Goal: Transaction & Acquisition: Purchase product/service

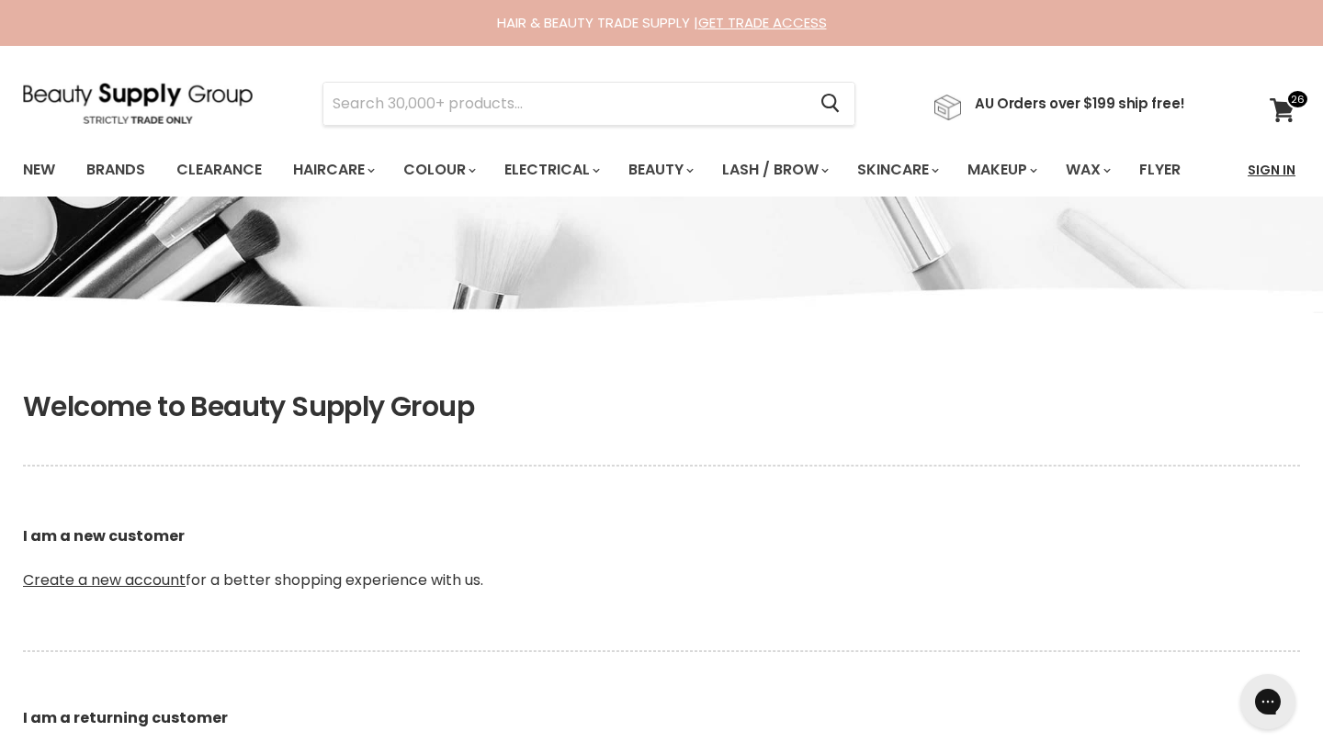
type input "[EMAIL_ADDRESS][DOMAIN_NAME]"
click at [1259, 167] on link "Sign In" at bounding box center [1272, 170] width 70 height 39
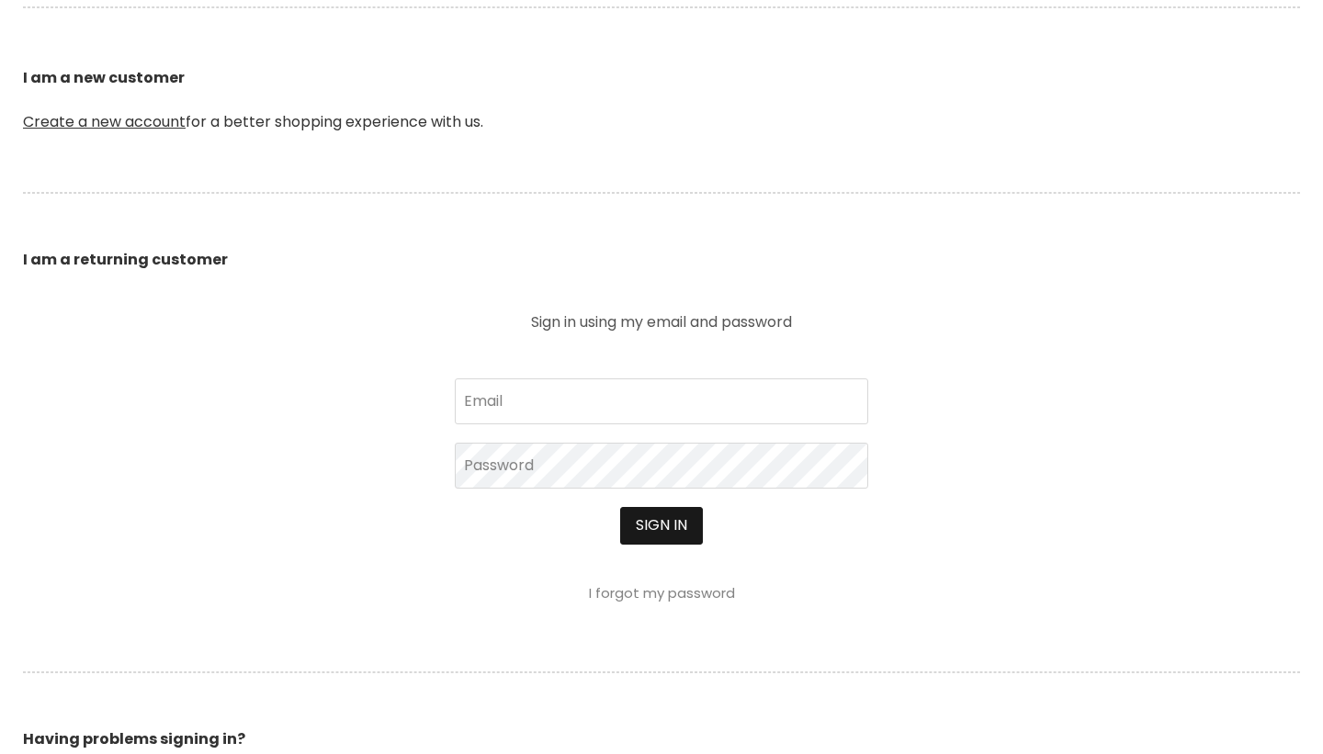
scroll to position [462, 0]
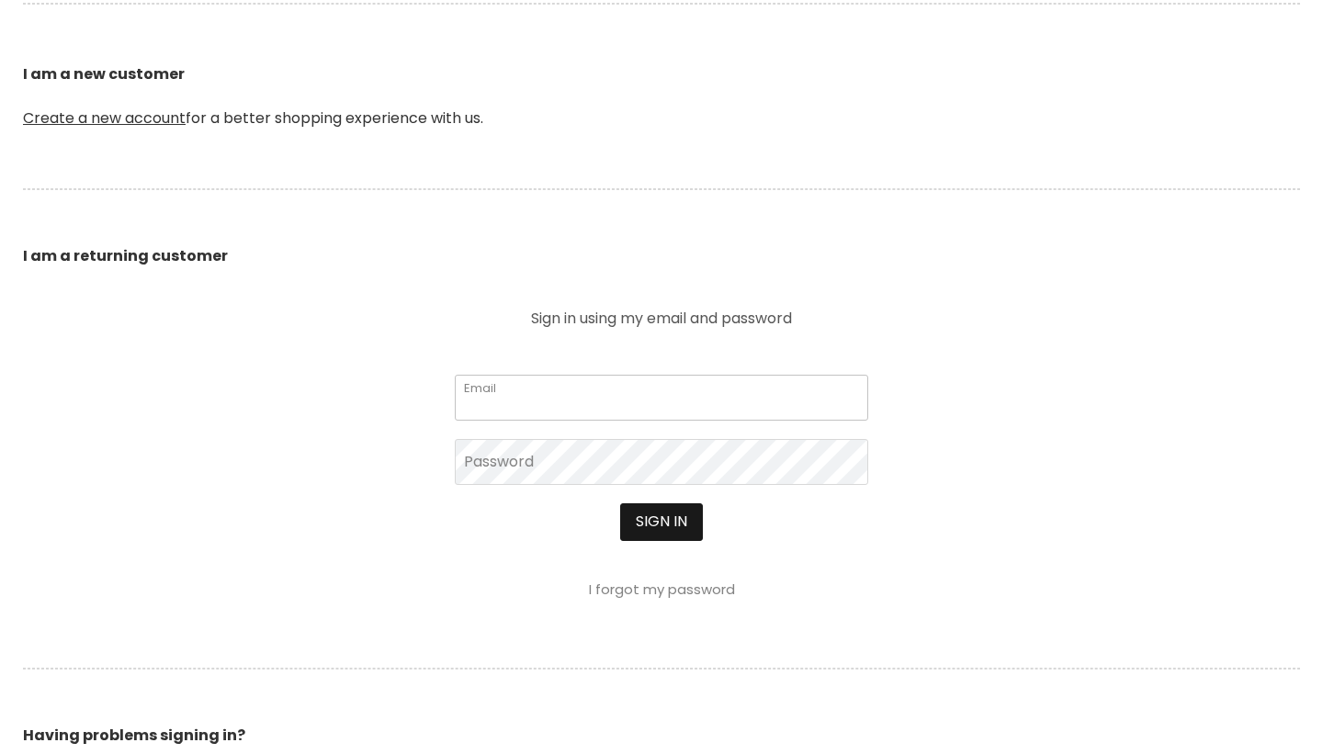
type input "sbarnett7@hotmail.com"
click at [668, 527] on button "Sign in" at bounding box center [661, 522] width 83 height 37
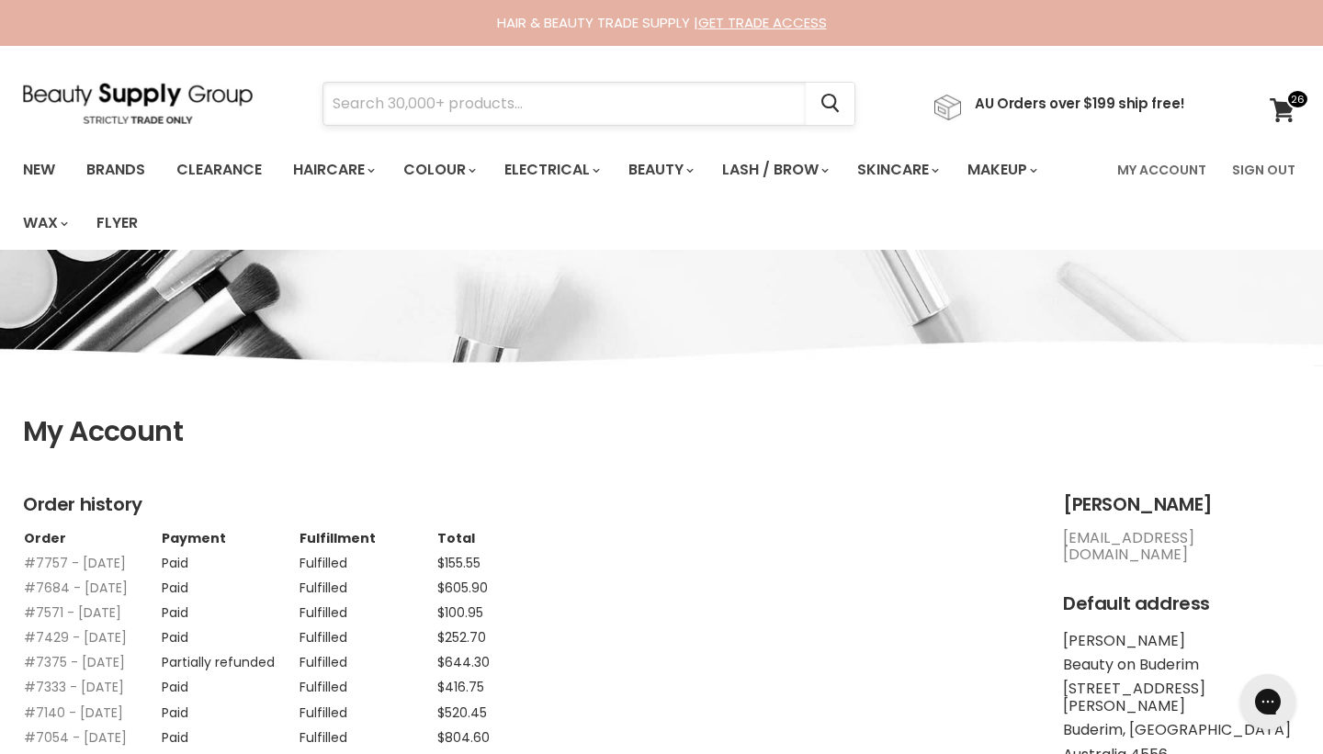
click at [757, 98] on input "Search" at bounding box center [564, 104] width 482 height 42
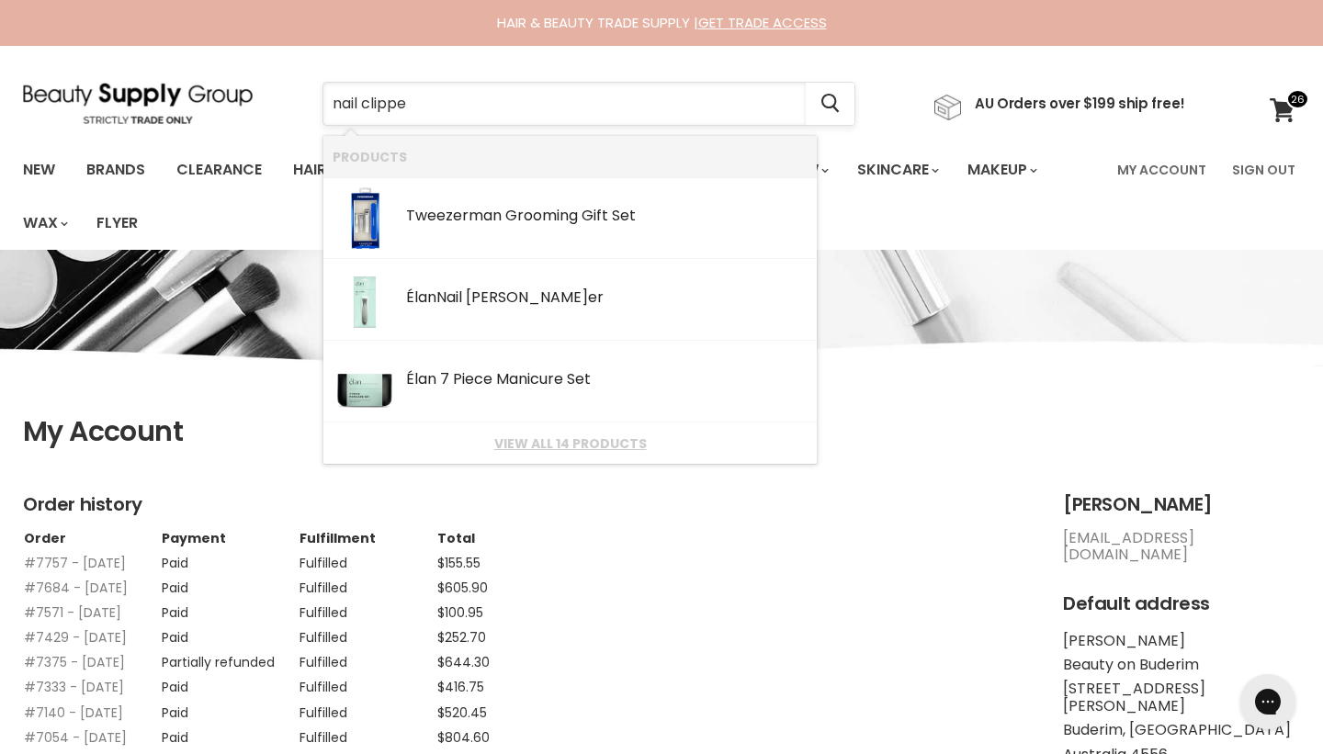
type input "nail clipper"
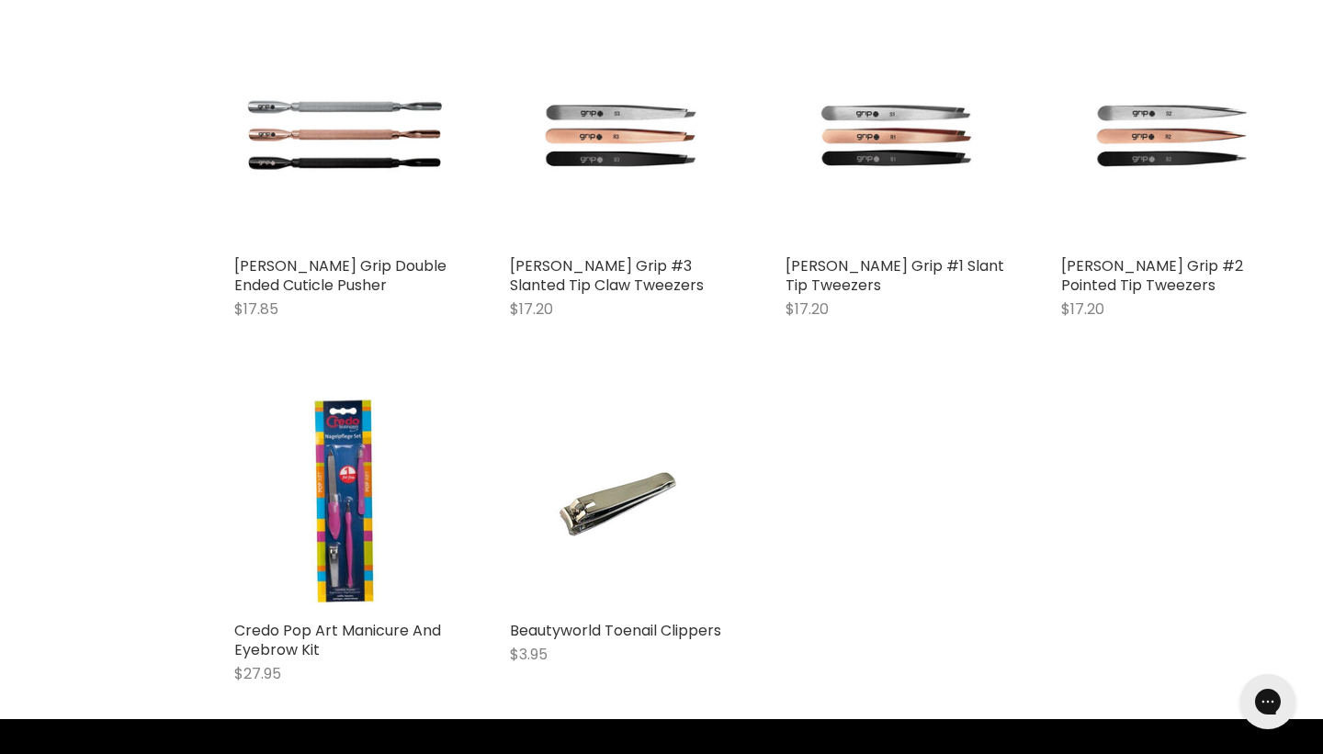
scroll to position [1350, 0]
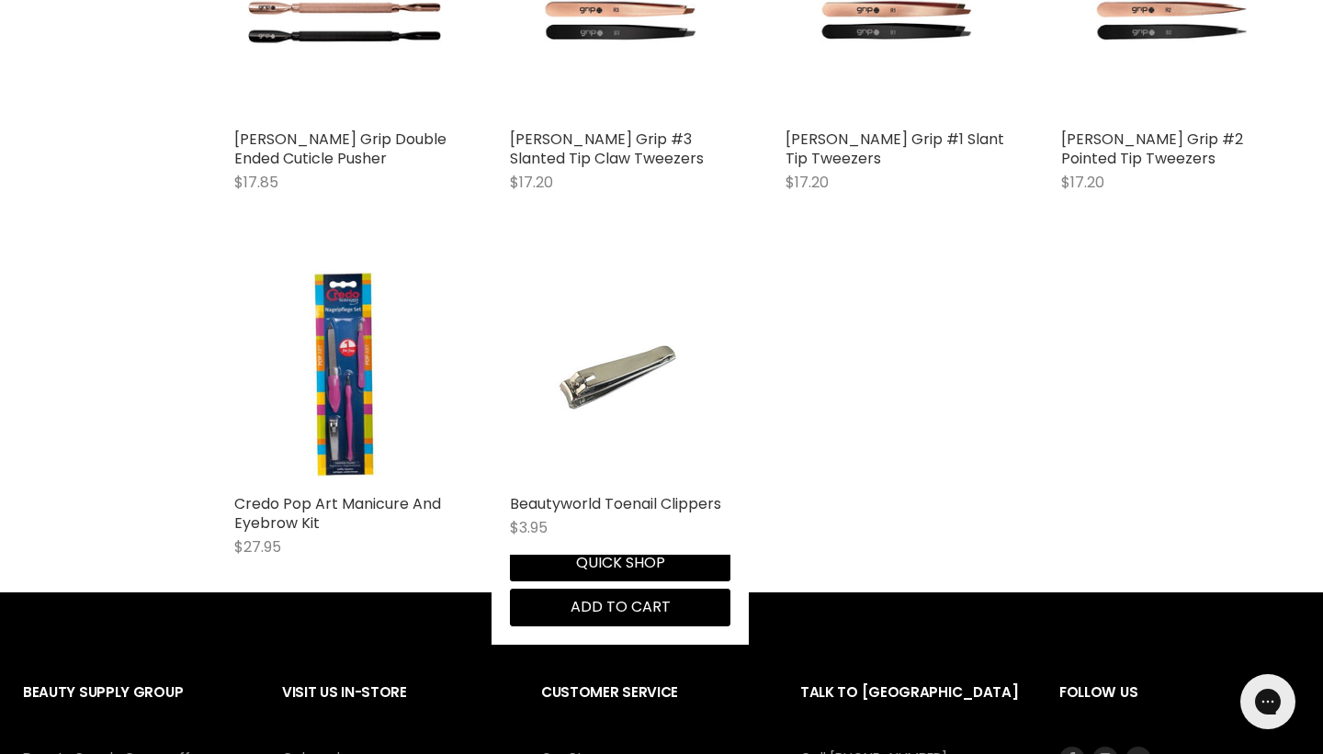
click at [605, 381] on img "Main content" at bounding box center [620, 375] width 147 height 221
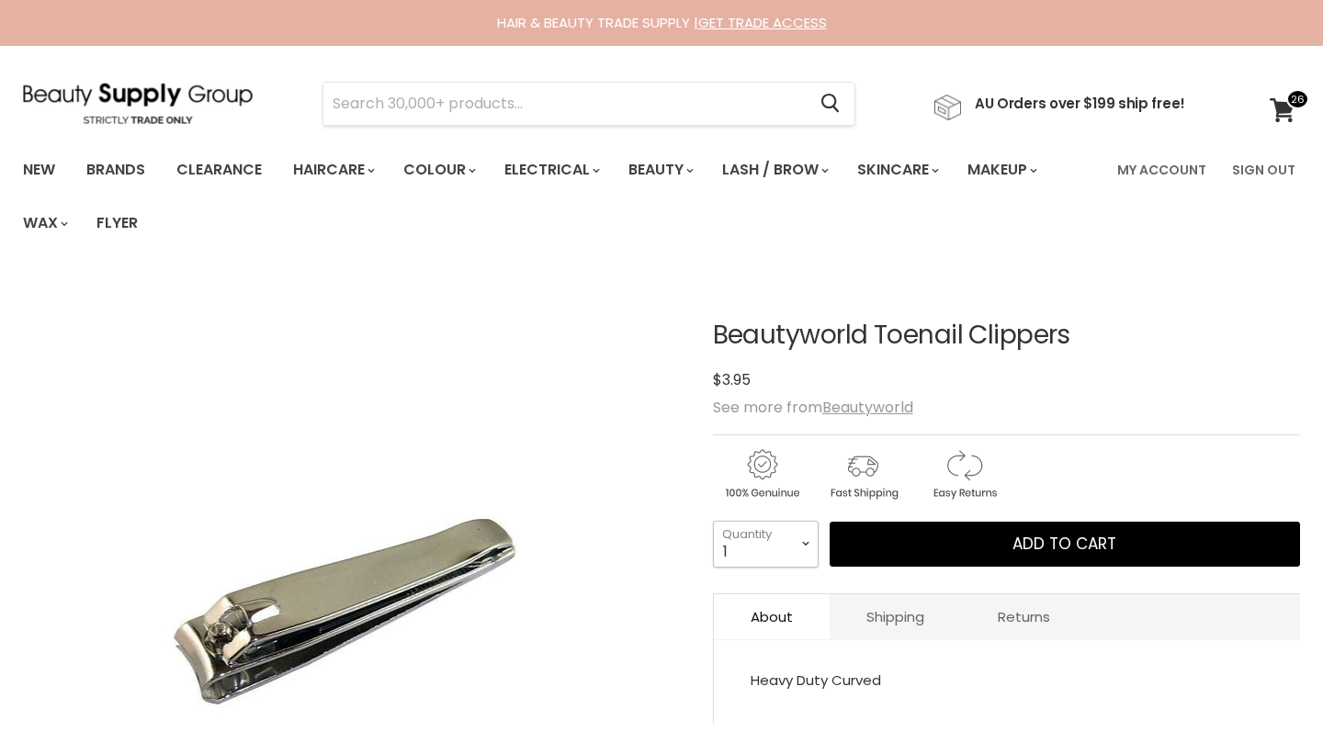
click at [811, 546] on select "1 2 3 4 5 6 7 8 9 10+" at bounding box center [766, 544] width 106 height 46
select select "3"
type input "3"
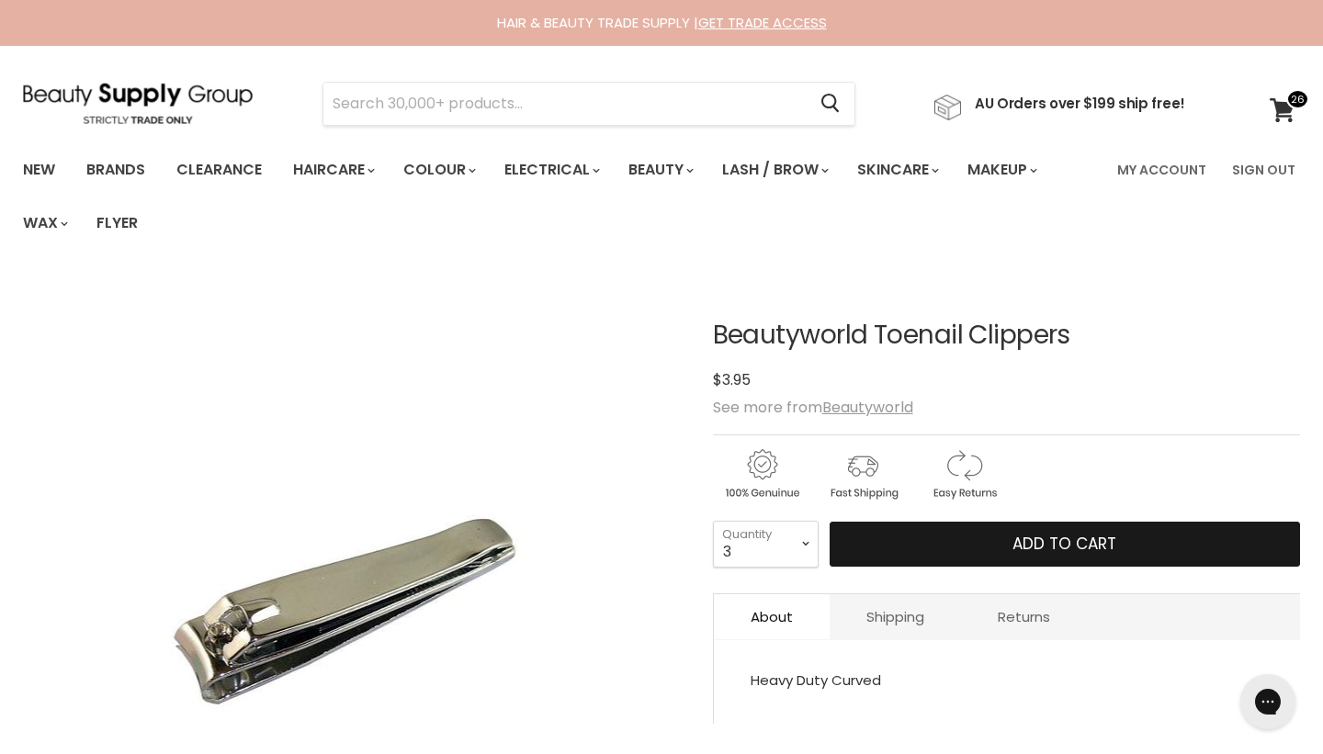
click at [967, 539] on button "Add to cart" at bounding box center [1065, 545] width 471 height 46
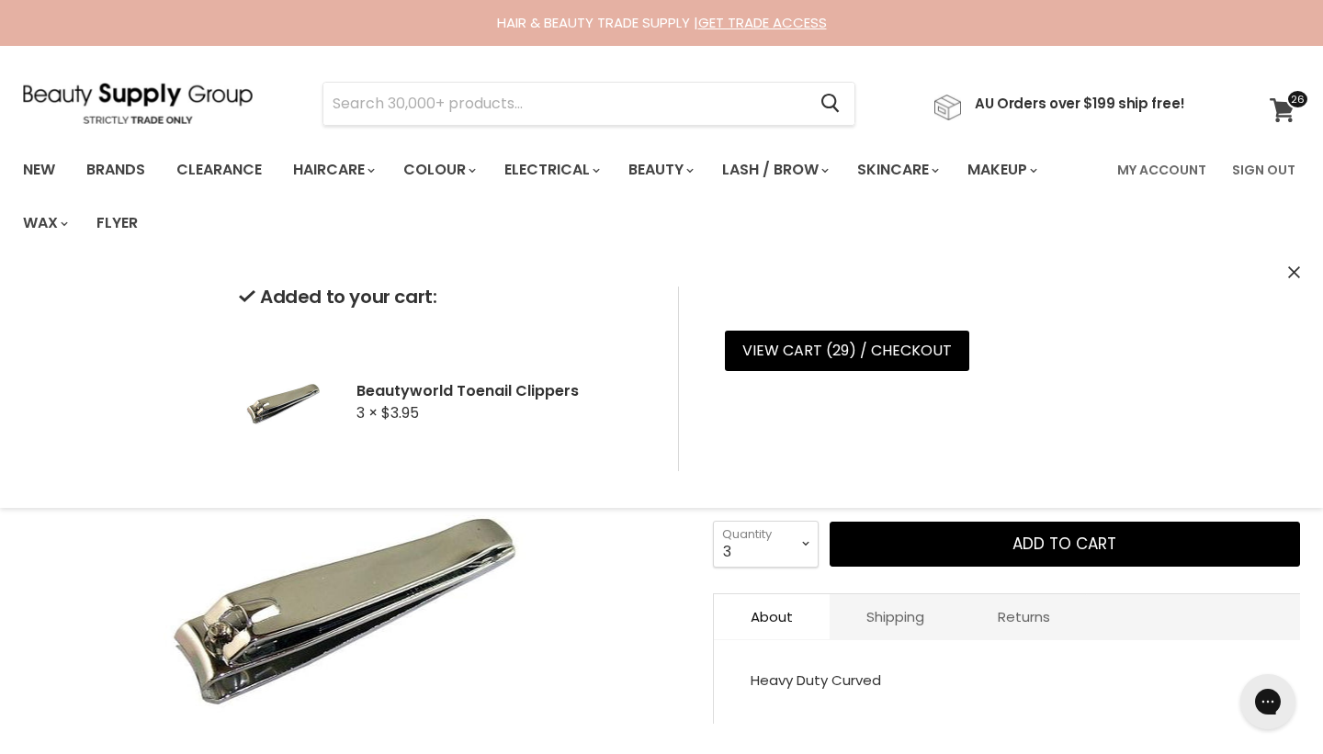
click at [1275, 108] on icon at bounding box center [1283, 110] width 26 height 24
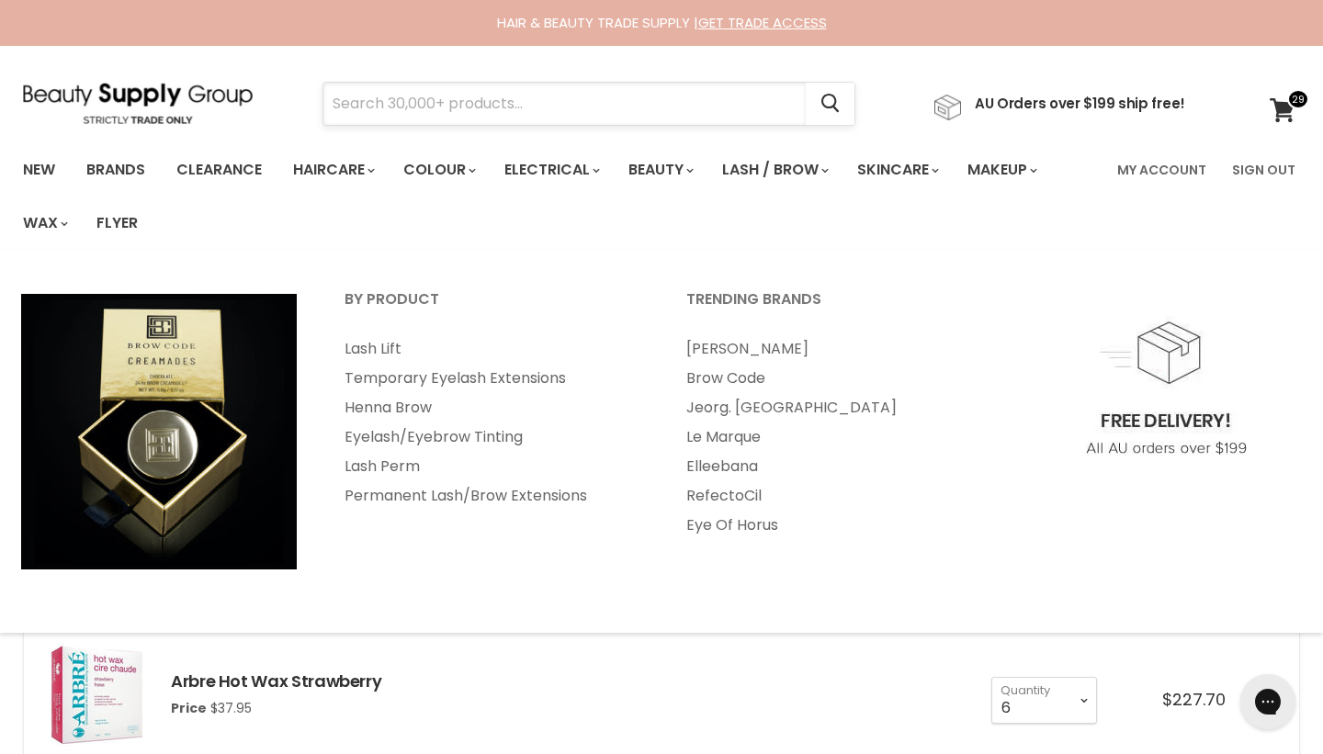
click at [743, 106] on input "Search" at bounding box center [564, 104] width 482 height 42
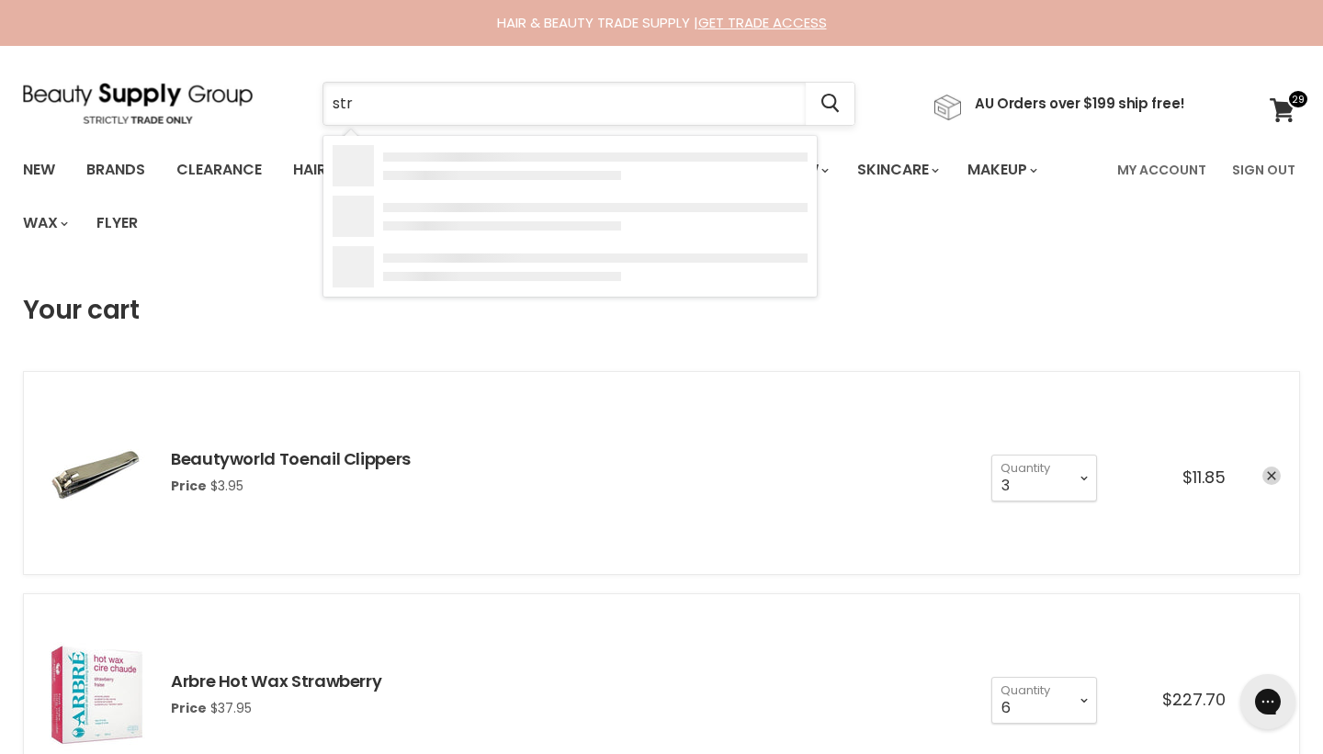
type input "stri"
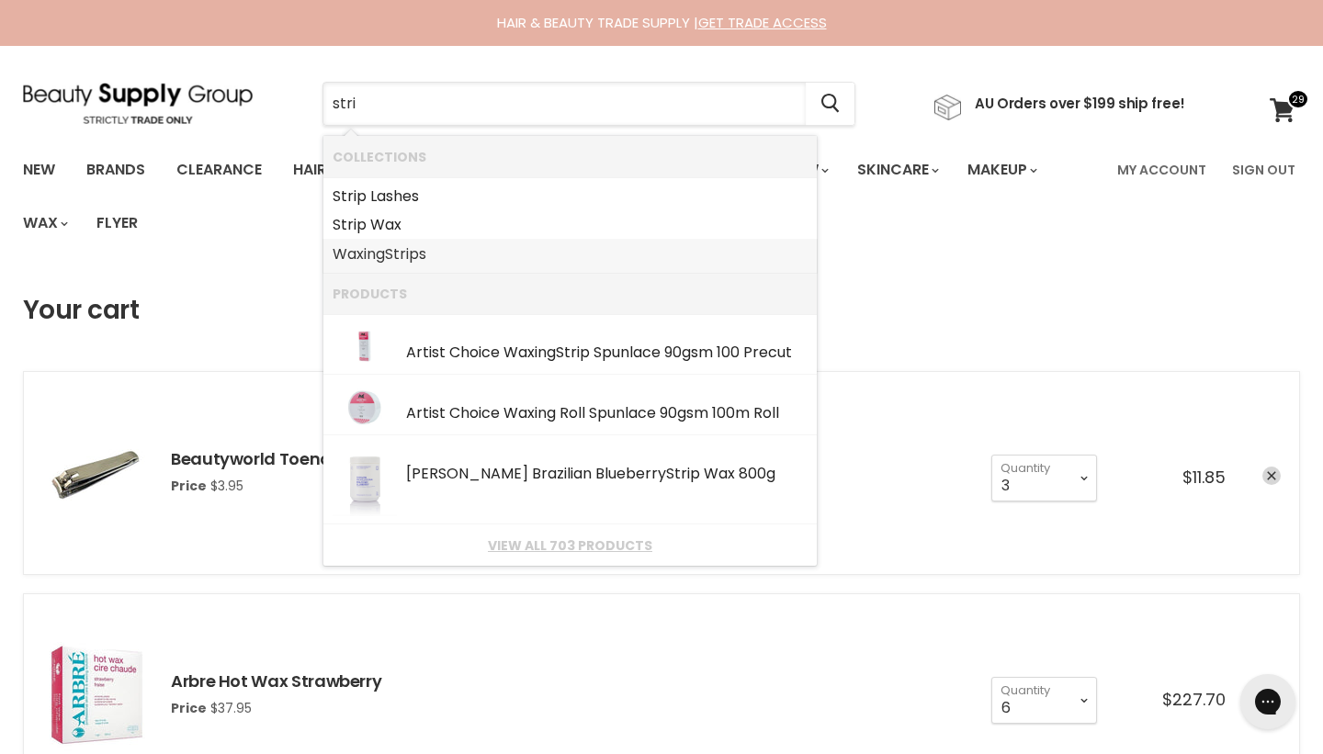
click at [407, 252] on b "Stri" at bounding box center [397, 254] width 24 height 21
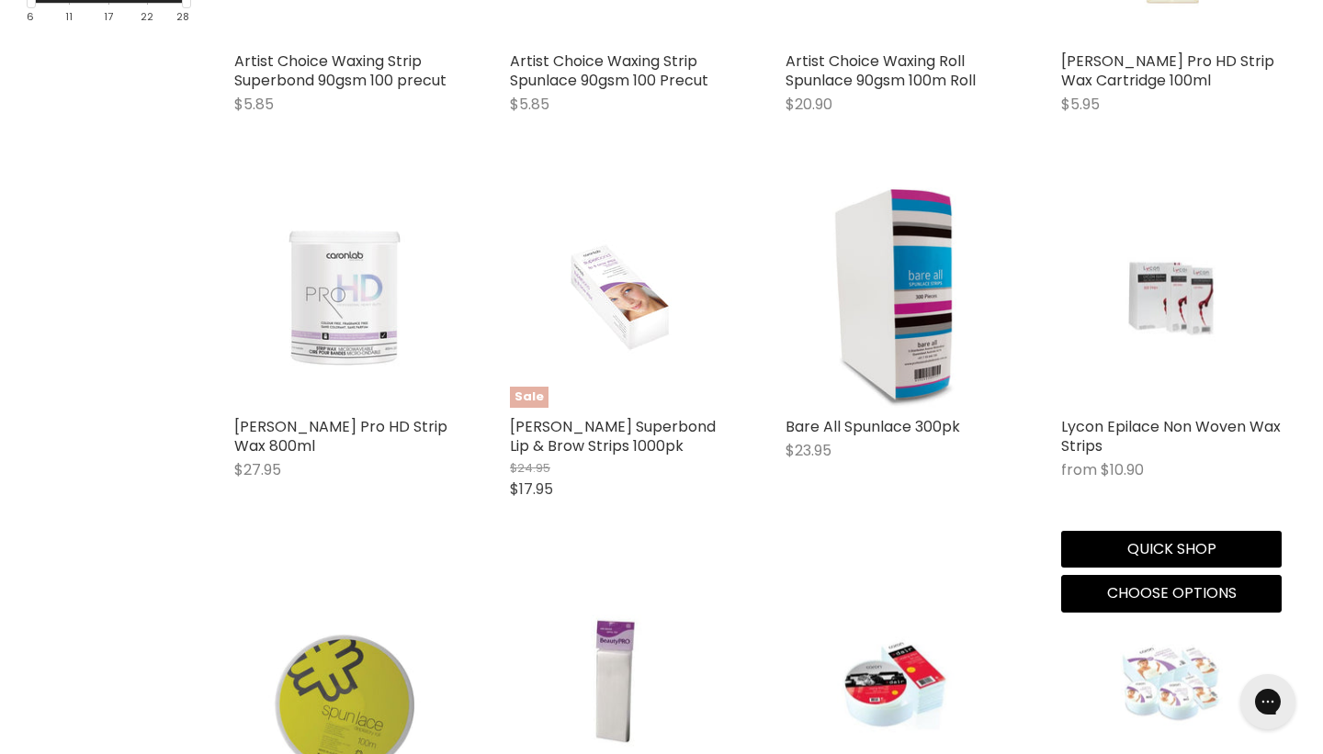
scroll to position [731, 0]
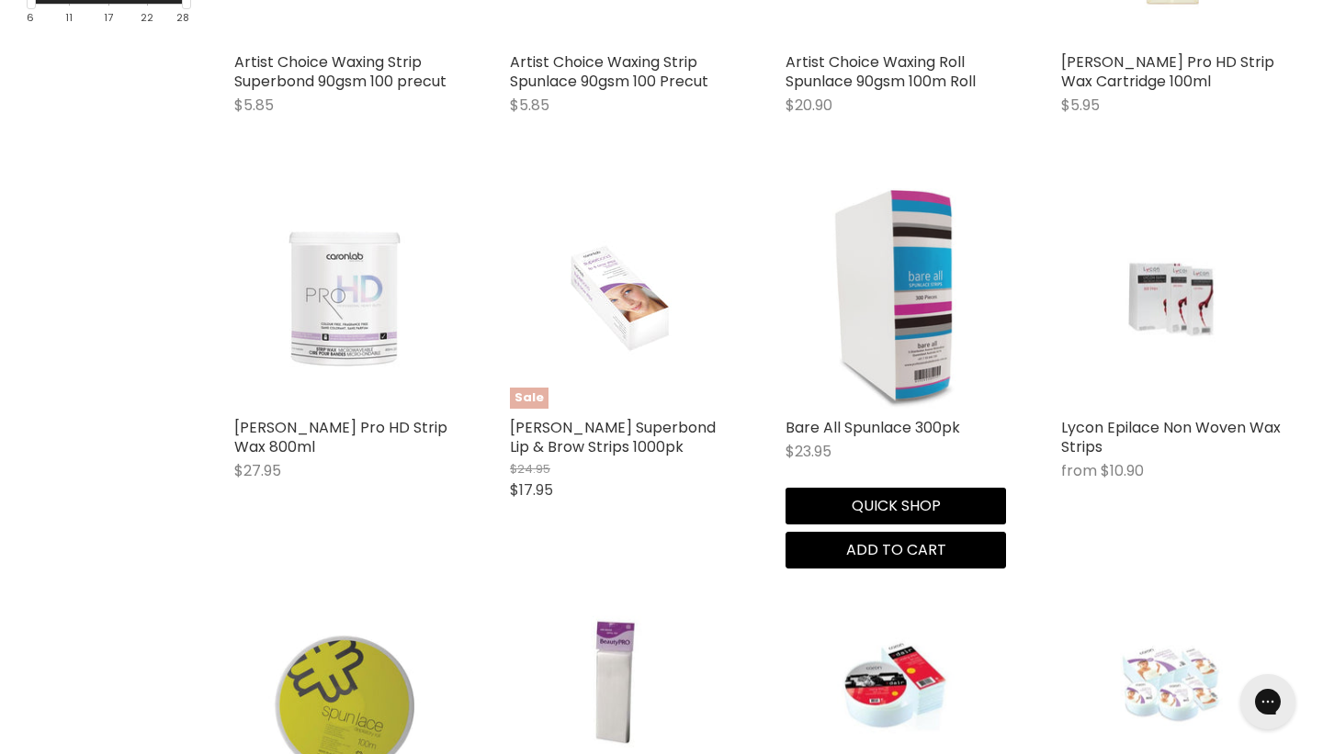
click at [889, 300] on img "Main content" at bounding box center [897, 298] width 128 height 221
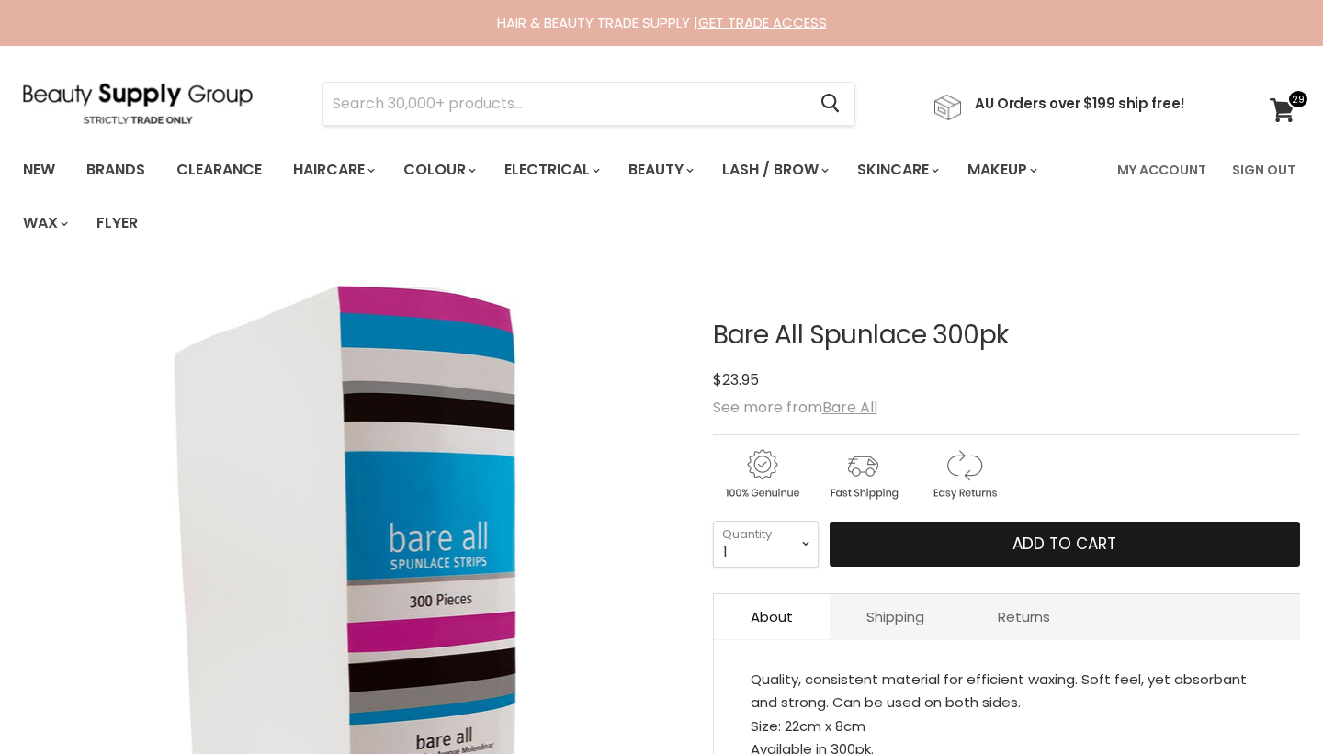
click at [1008, 557] on button "Add to cart" at bounding box center [1065, 545] width 471 height 46
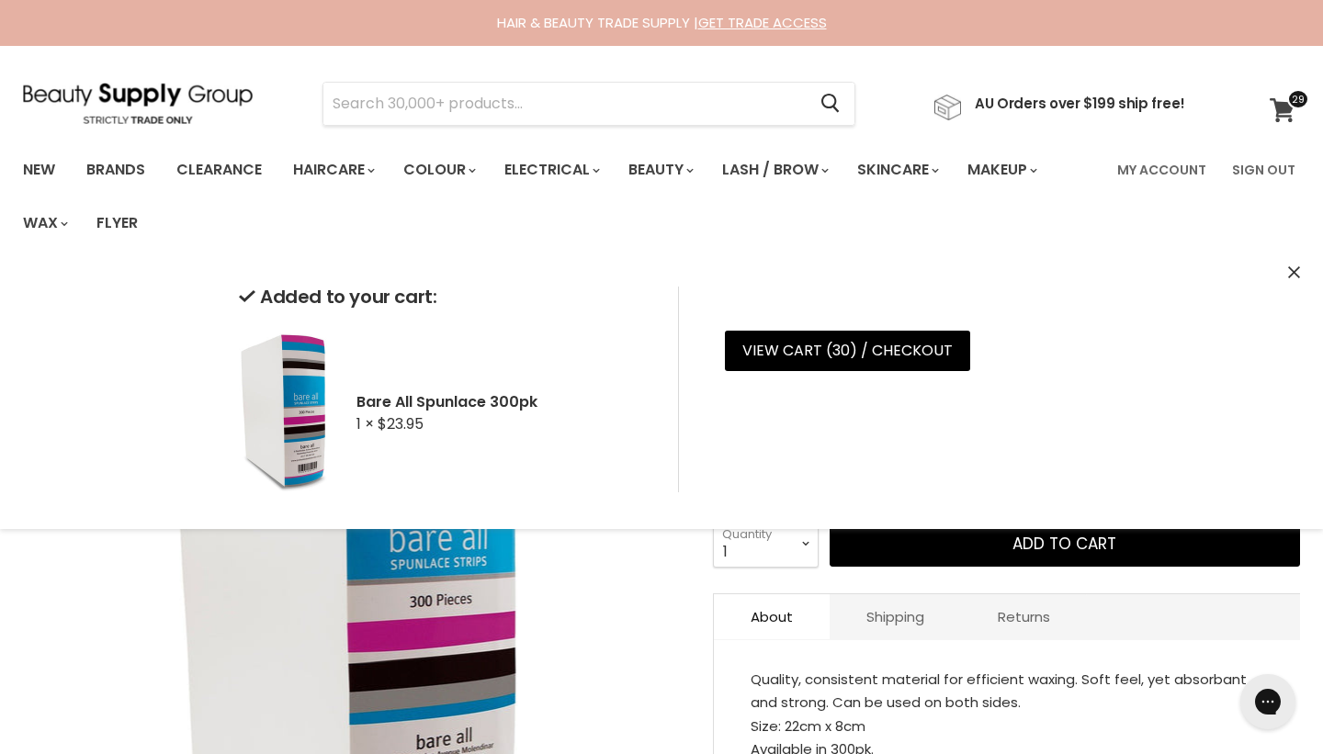
click at [1284, 116] on icon at bounding box center [1282, 110] width 25 height 24
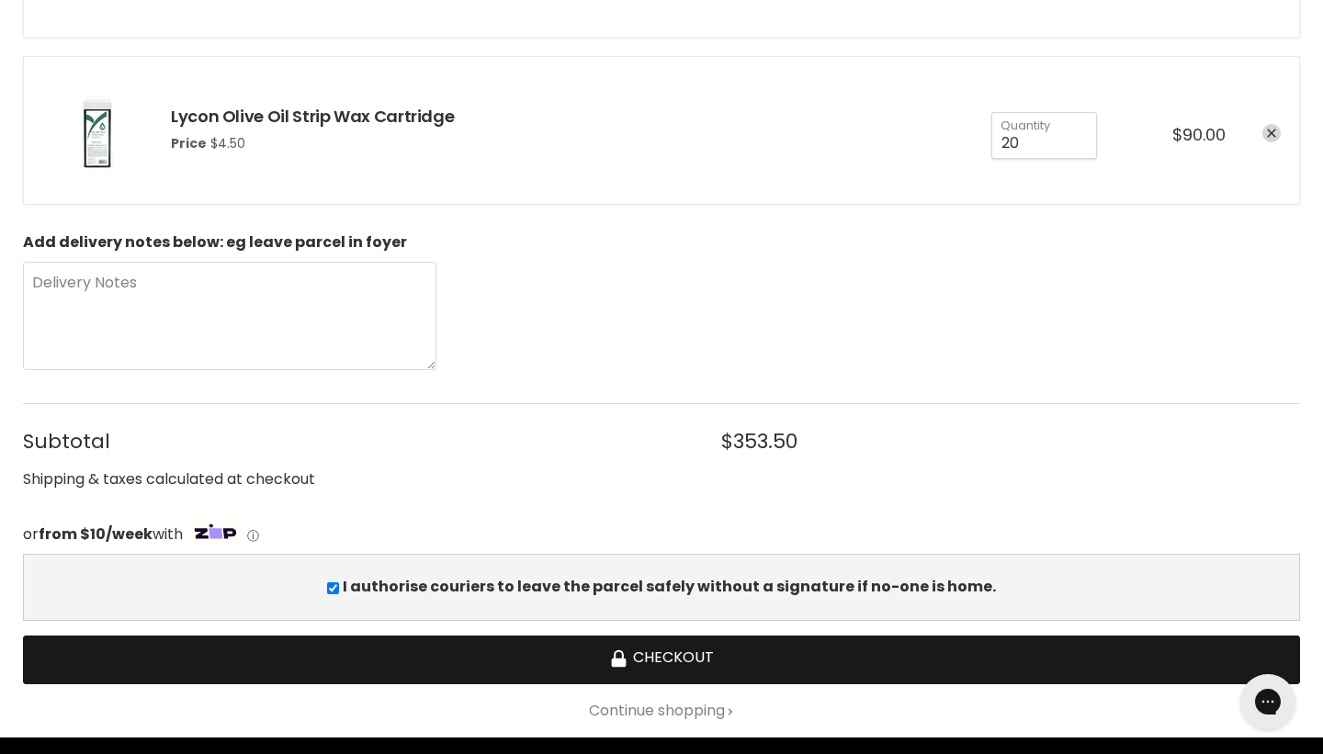
click at [697, 651] on button "Checkout" at bounding box center [661, 660] width 1277 height 49
